Goal: Find specific page/section: Find specific page/section

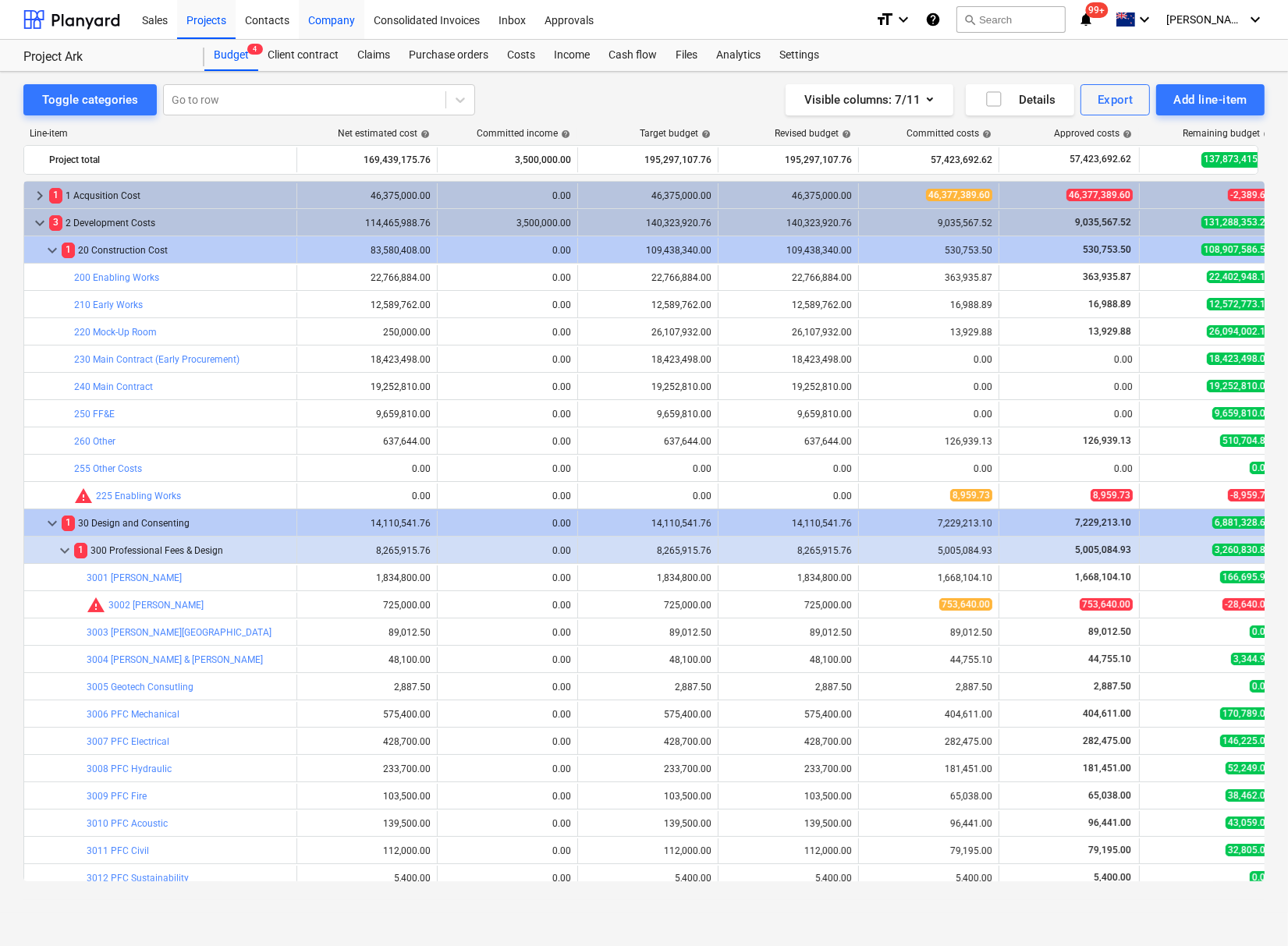
click at [346, 24] on div "Company" at bounding box center [331, 19] width 65 height 39
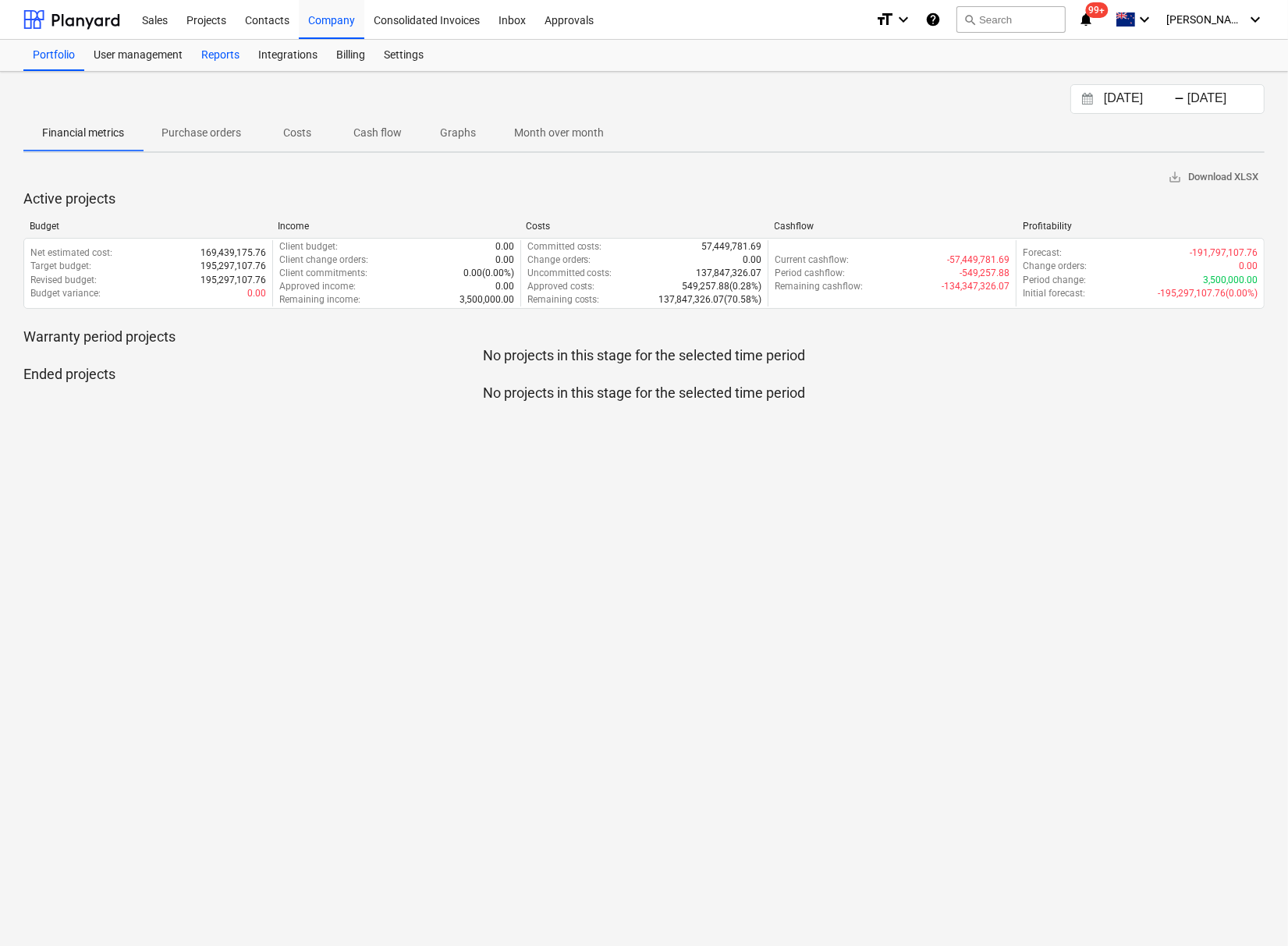
click at [209, 55] on div "Reports" at bounding box center [220, 55] width 57 height 31
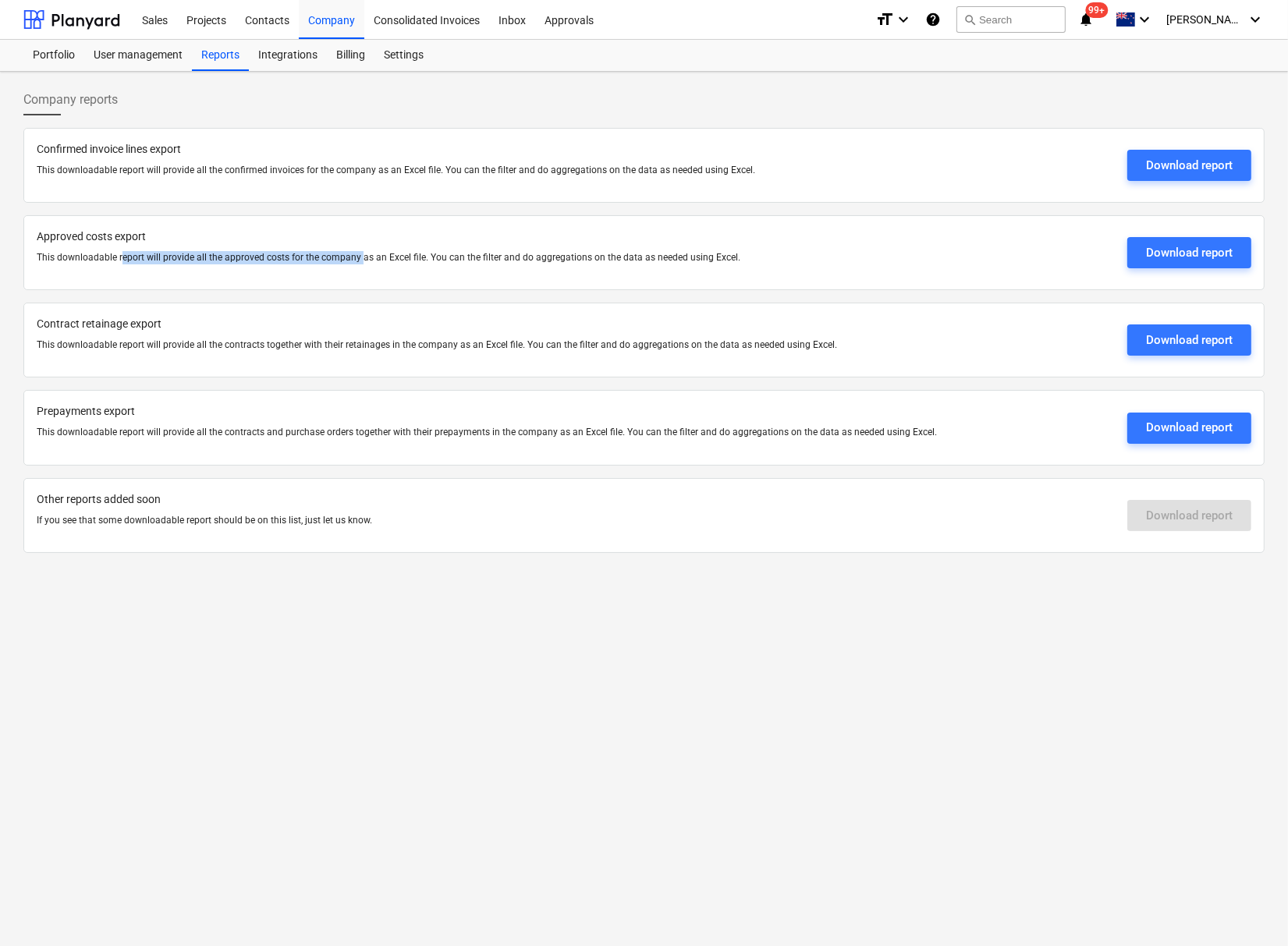
drag, startPoint x: 120, startPoint y: 252, endPoint x: 359, endPoint y: 256, distance: 239.0
click at [359, 256] on p "This downloadable report will provide all the approved costs for the company as…" at bounding box center [575, 258] width 1078 height 13
drag, startPoint x: 359, startPoint y: 256, endPoint x: 571, endPoint y: 260, distance: 212.0
click at [571, 260] on p "This downloadable report will provide all the approved costs for the company as…" at bounding box center [575, 258] width 1078 height 13
drag, startPoint x: 571, startPoint y: 260, endPoint x: 649, endPoint y: 259, distance: 78.0
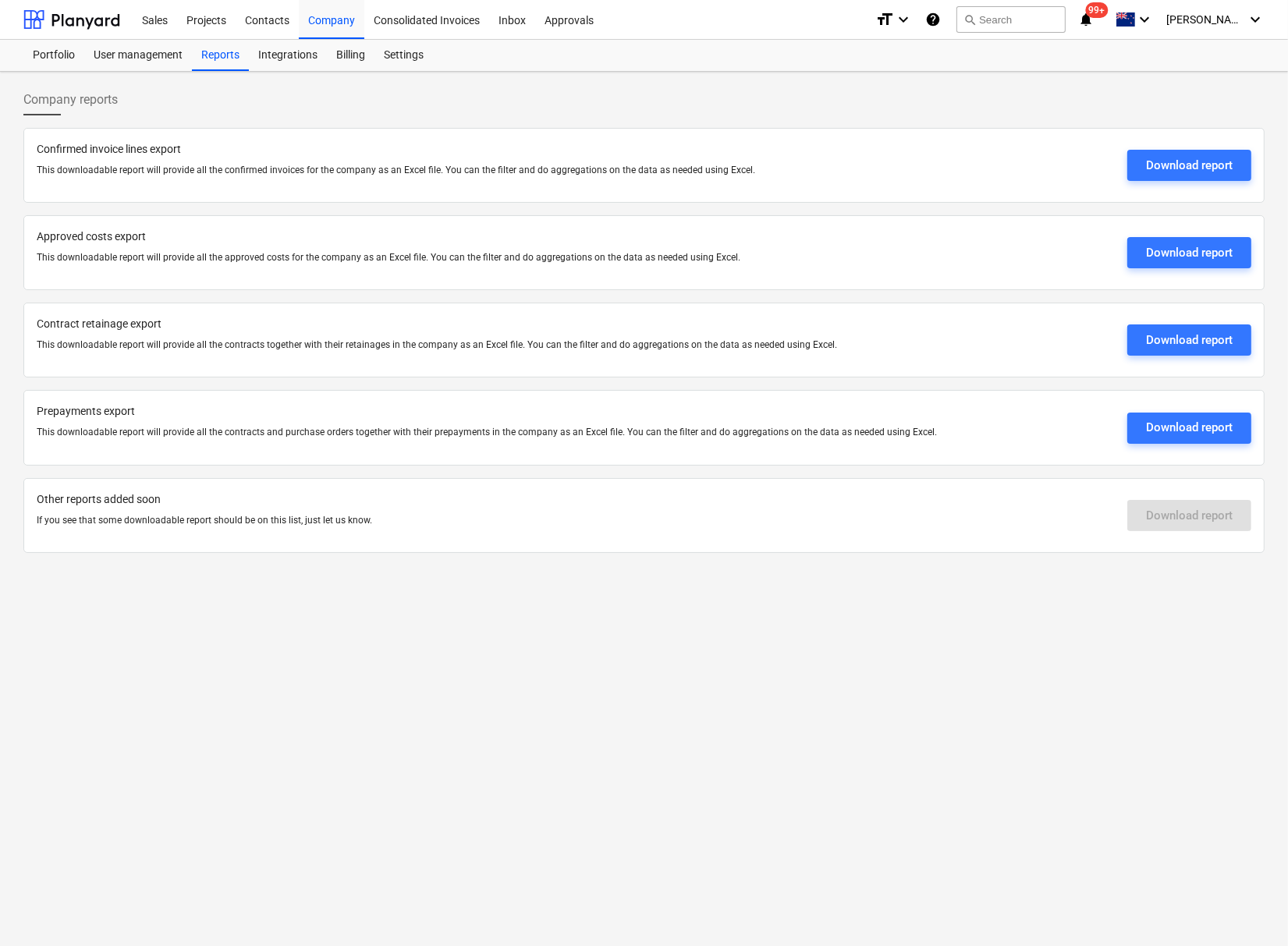
click at [639, 259] on p "This downloadable report will provide all the approved costs for the company as…" at bounding box center [575, 258] width 1078 height 13
drag, startPoint x: 717, startPoint y: 257, endPoint x: 601, endPoint y: 260, distance: 116.0
click at [601, 260] on p "This downloadable report will provide all the approved costs for the company as…" at bounding box center [575, 258] width 1078 height 13
drag, startPoint x: 601, startPoint y: 260, endPoint x: 537, endPoint y: 260, distance: 64.0
click at [537, 260] on p "This downloadable report will provide all the approved costs for the company as…" at bounding box center [575, 258] width 1078 height 13
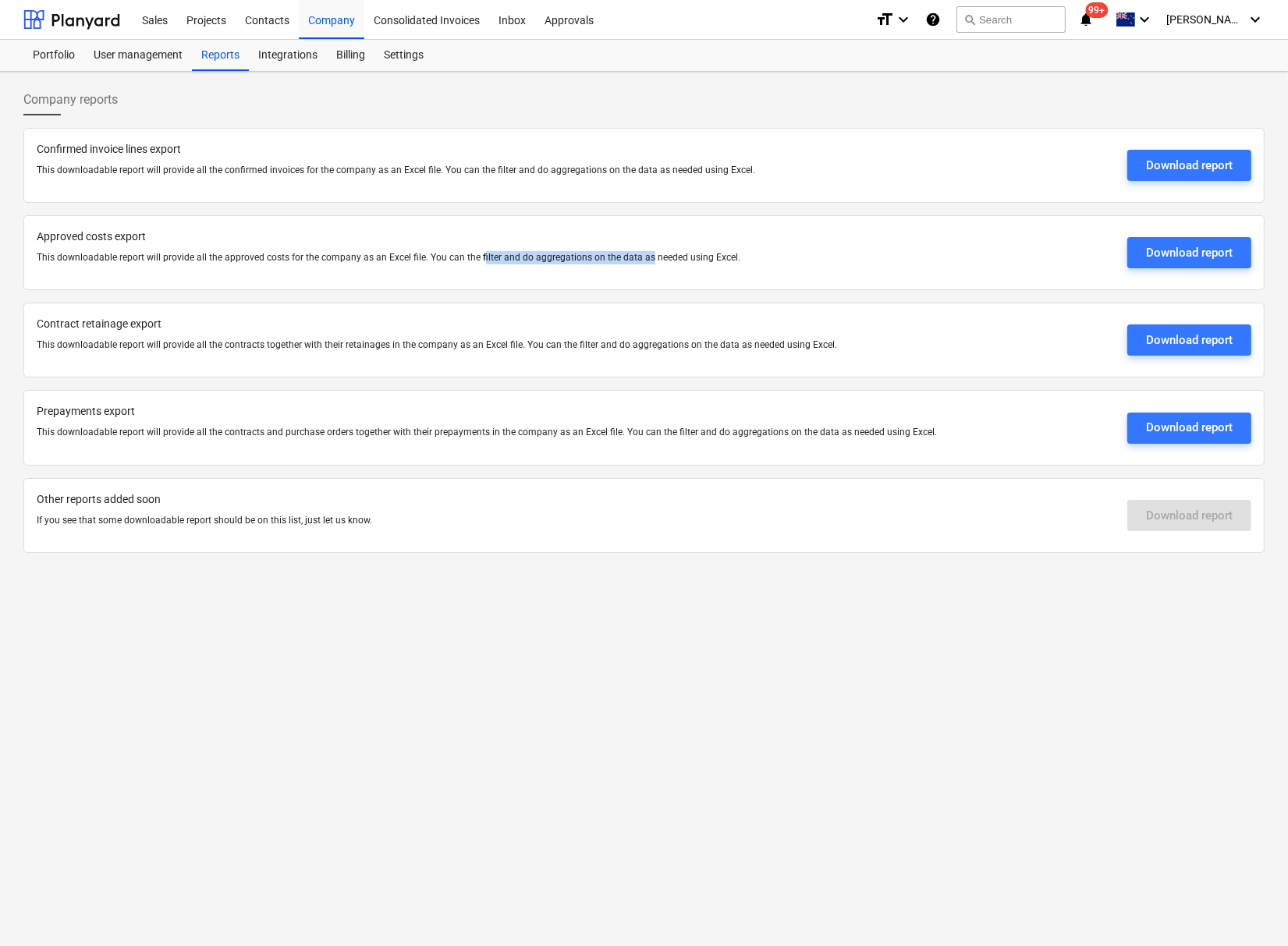
drag, startPoint x: 478, startPoint y: 259, endPoint x: 655, endPoint y: 257, distance: 177.0
click at [655, 257] on p "This downloadable report will provide all the approved costs for the company as…" at bounding box center [575, 258] width 1078 height 13
drag, startPoint x: 655, startPoint y: 257, endPoint x: 505, endPoint y: 255, distance: 150.0
click at [505, 255] on p "This downloadable report will provide all the approved costs for the company as…" at bounding box center [575, 258] width 1078 height 13
drag, startPoint x: 505, startPoint y: 255, endPoint x: 359, endPoint y: 263, distance: 146.2
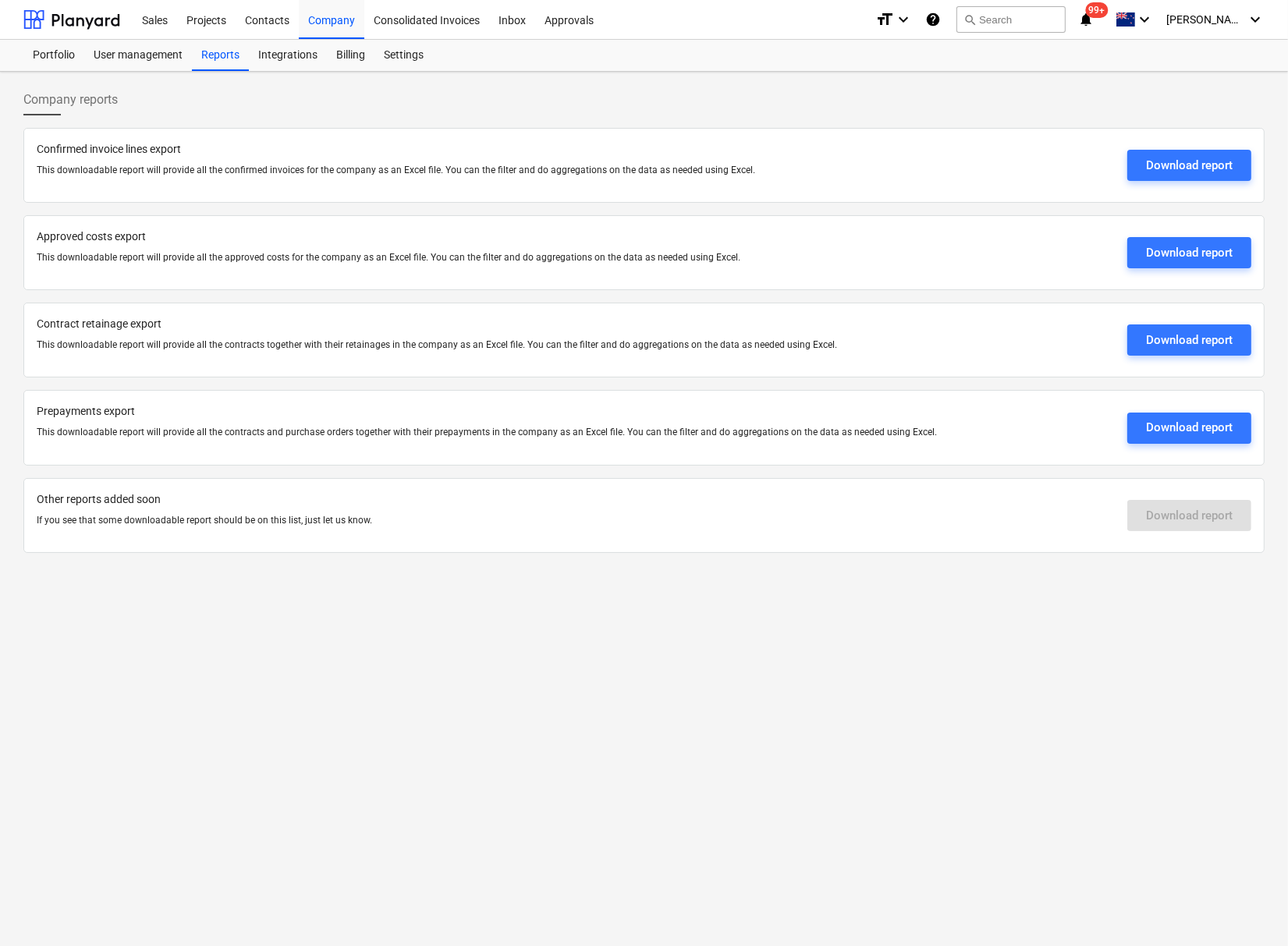
click at [359, 263] on p "This downloadable report will provide all the approved costs for the company as…" at bounding box center [575, 258] width 1078 height 13
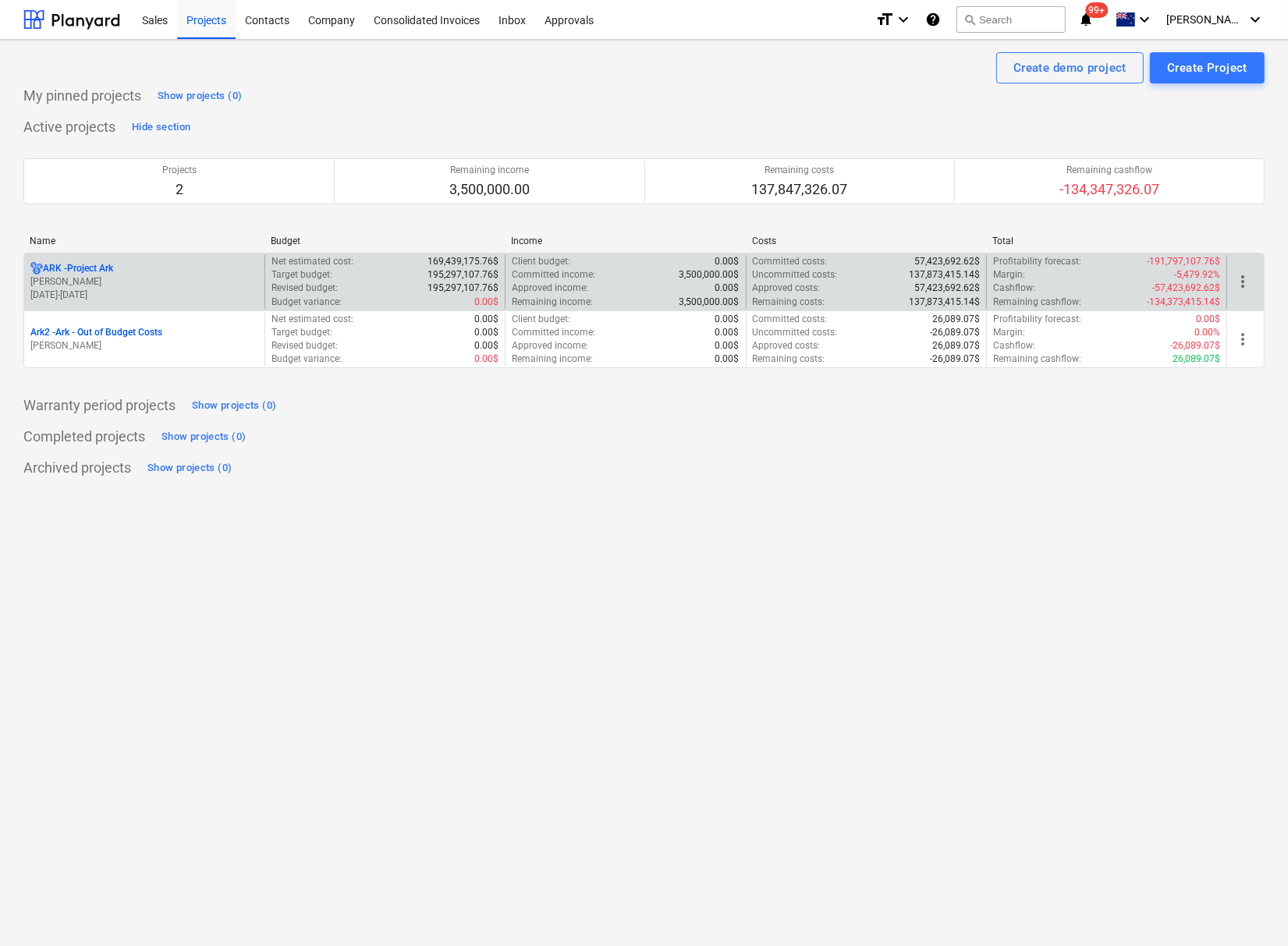
click at [99, 268] on p "ARK - Project Ark" at bounding box center [77, 268] width 70 height 13
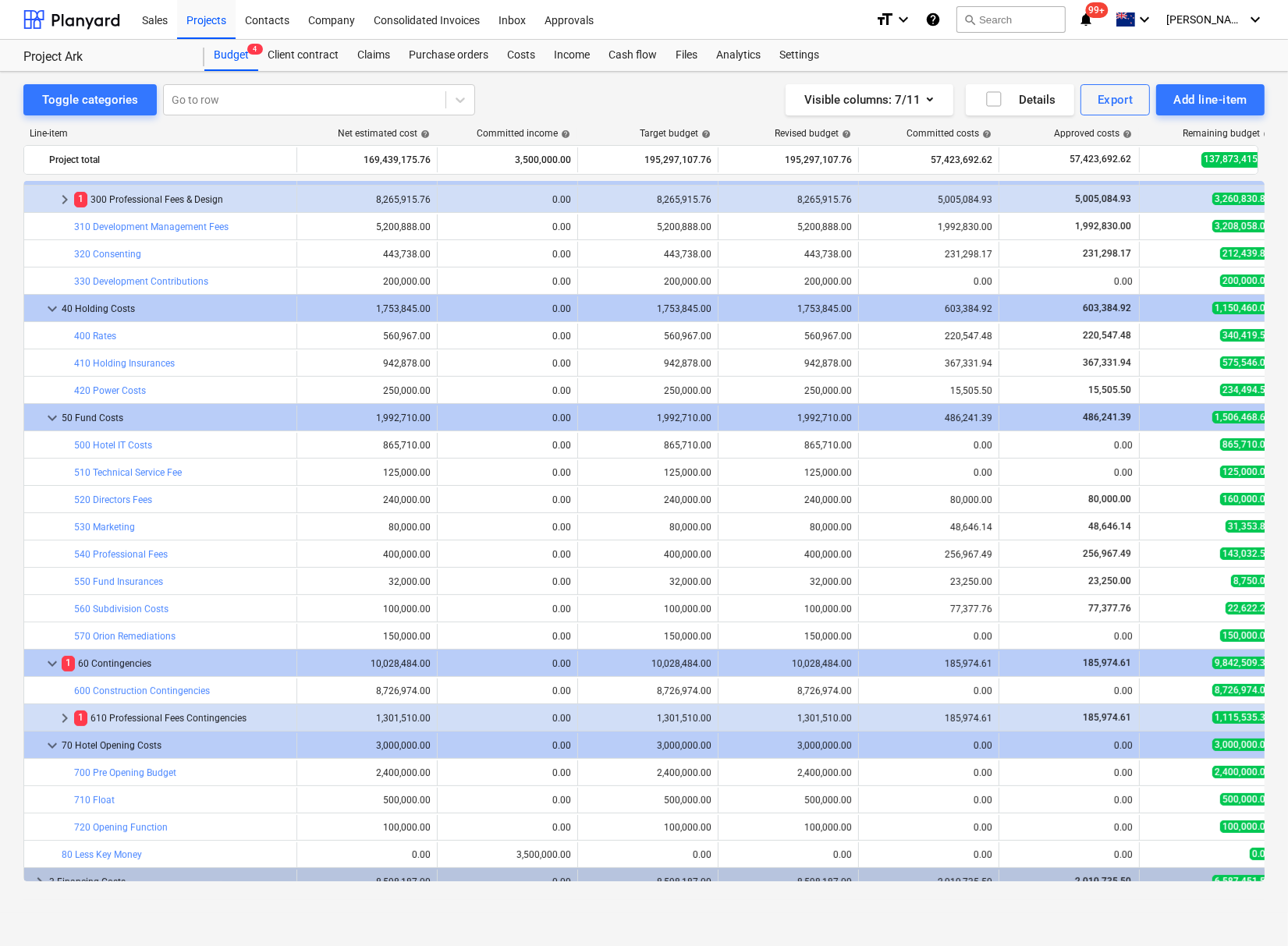
scroll to position [446, 0]
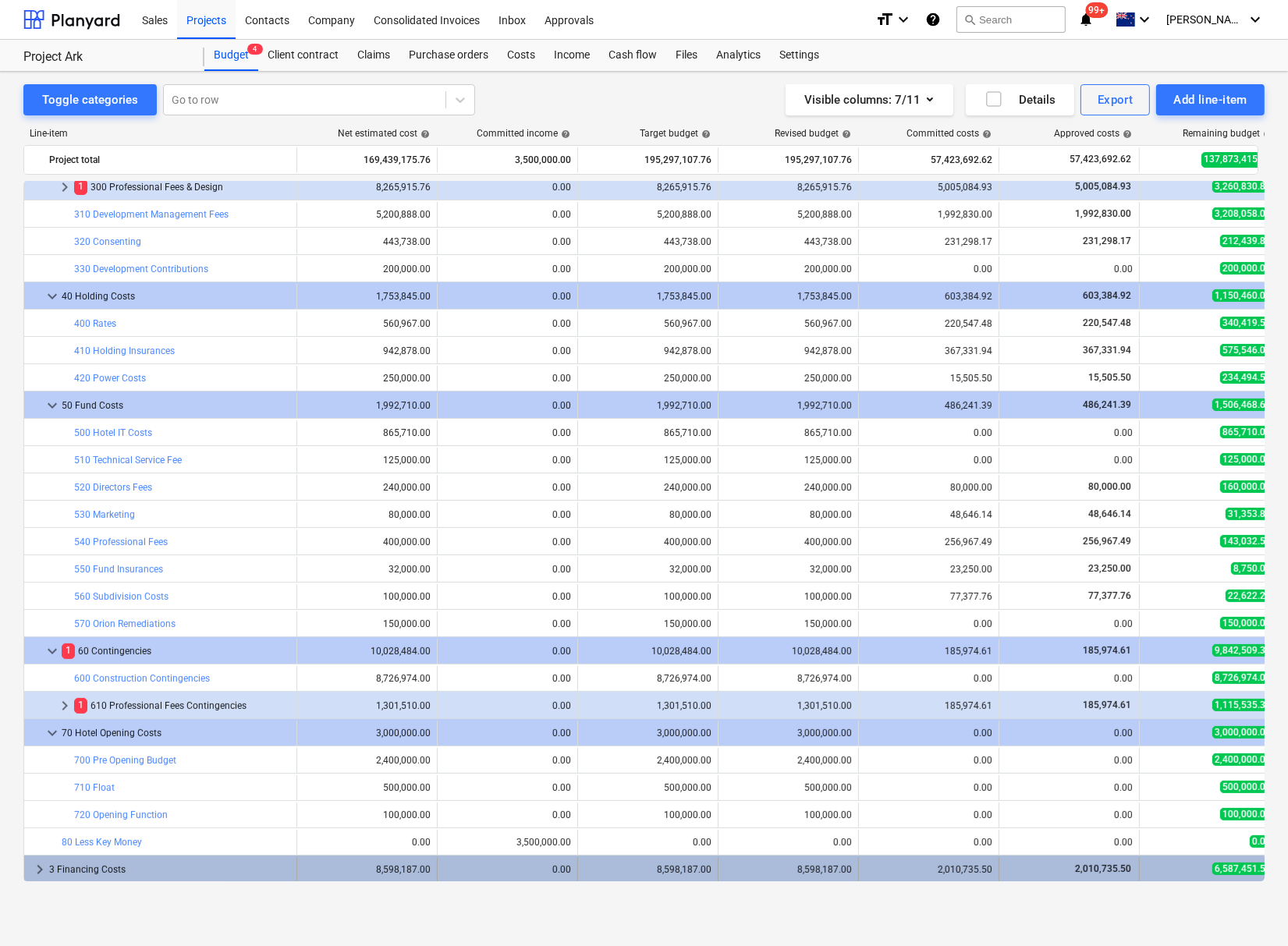
click at [32, 866] on span "keyboard_arrow_right" at bounding box center [39, 869] width 19 height 19
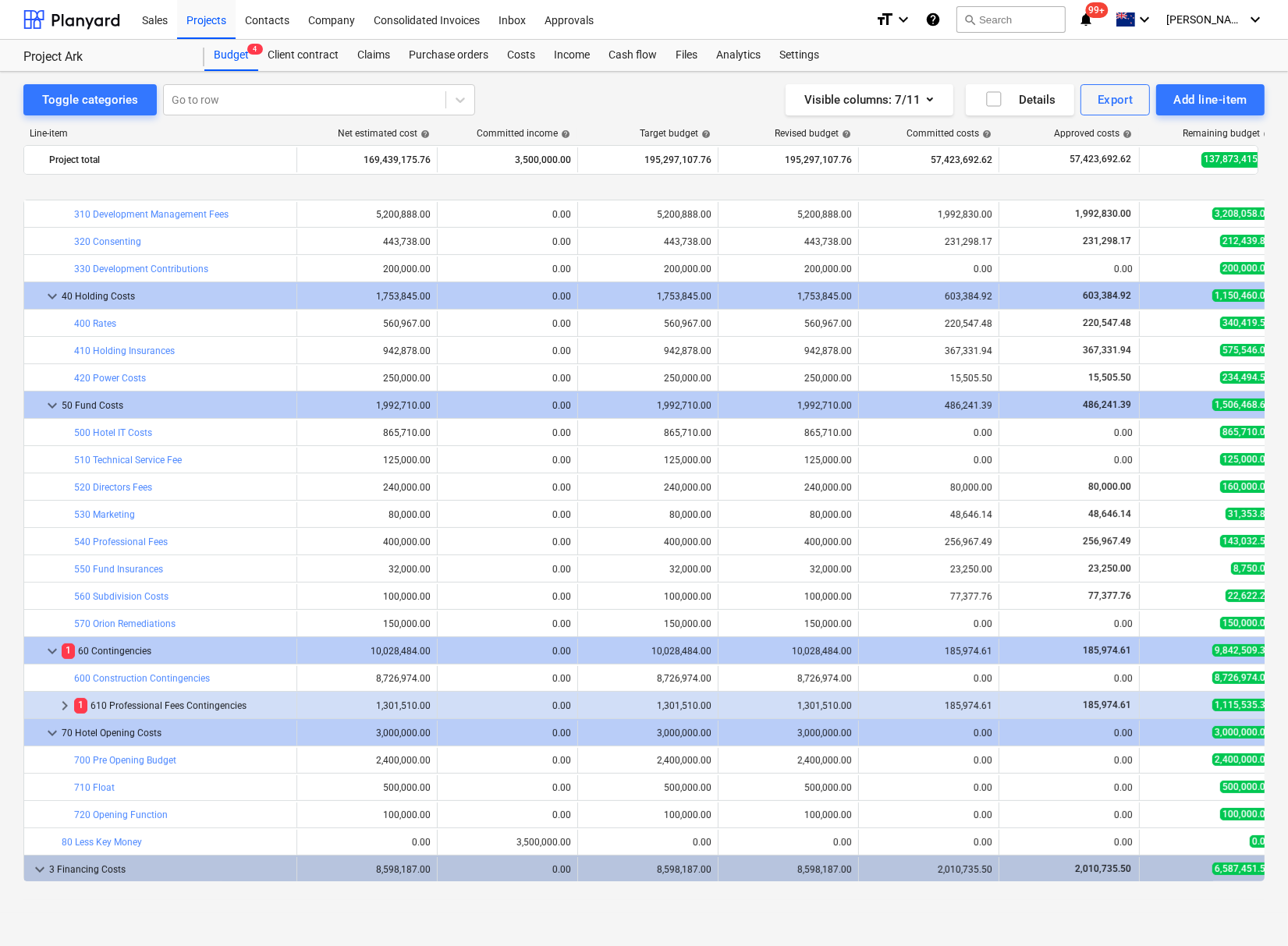
scroll to position [500, 0]
